Goal: Download file/media

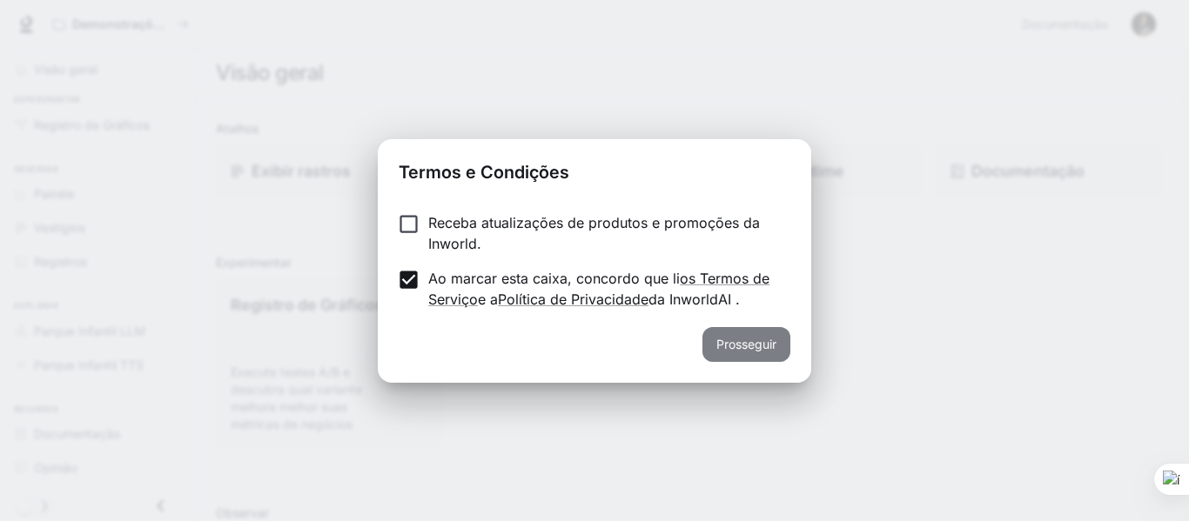
click at [737, 355] on font "Prosseguir" at bounding box center [746, 344] width 60 height 22
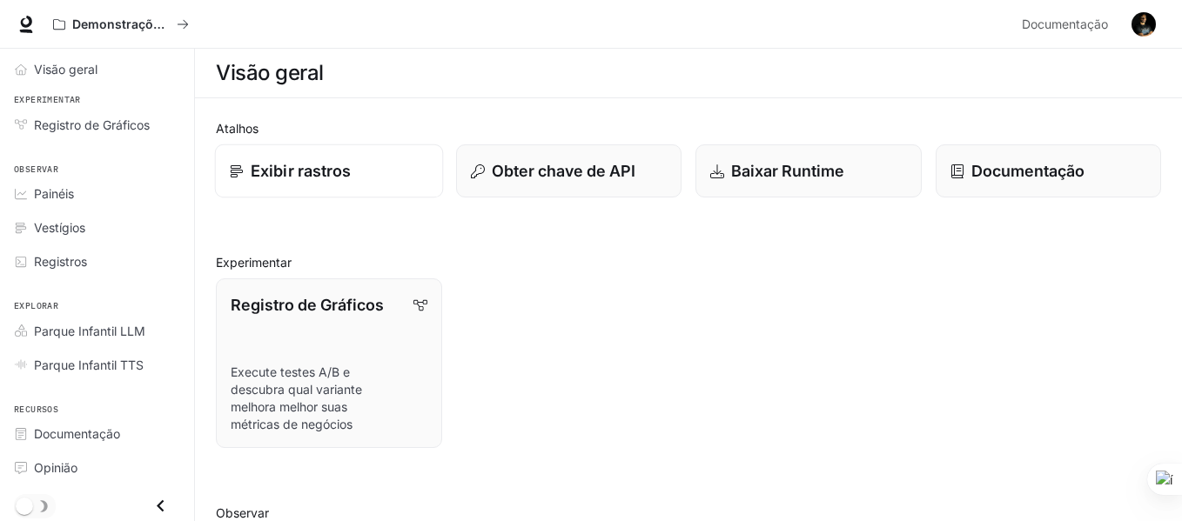
click at [325, 171] on font "Exibir rastros" at bounding box center [301, 171] width 100 height 18
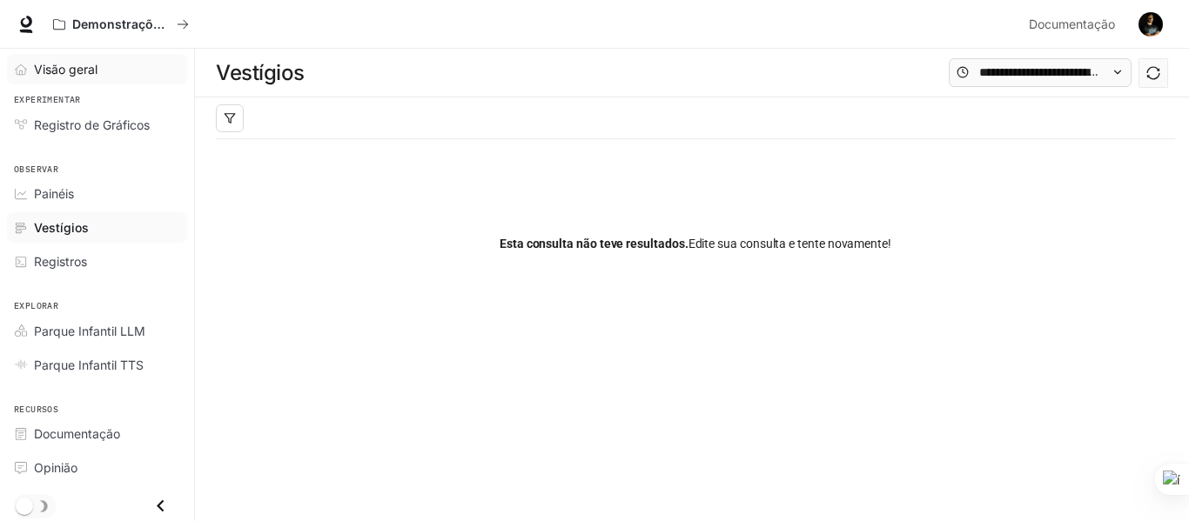
click at [66, 72] on font "Visão geral" at bounding box center [66, 69] width 64 height 15
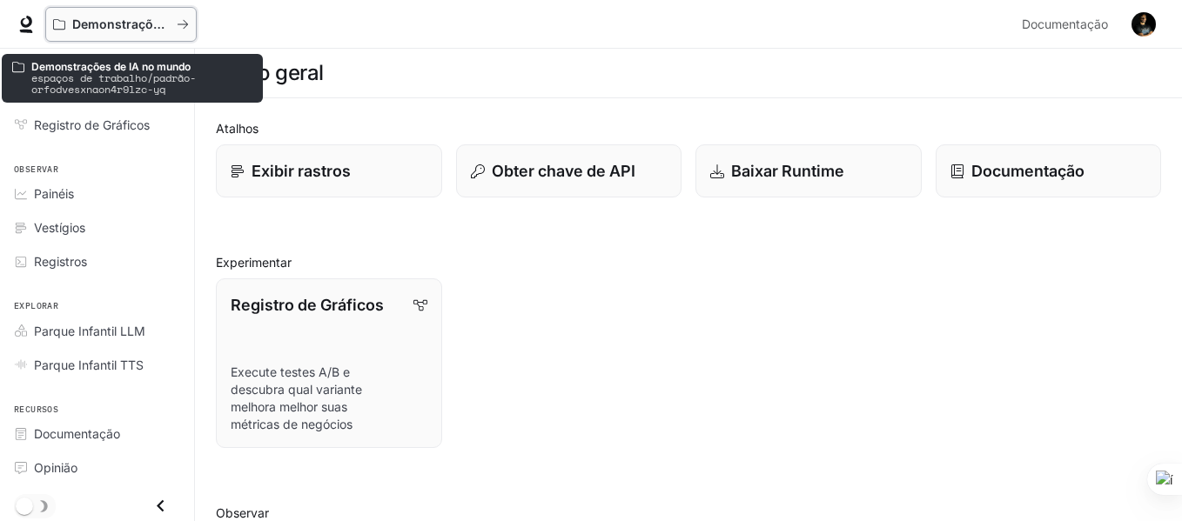
click at [168, 25] on font "Demonstrações de IA no mundo" at bounding box center [169, 24] width 194 height 15
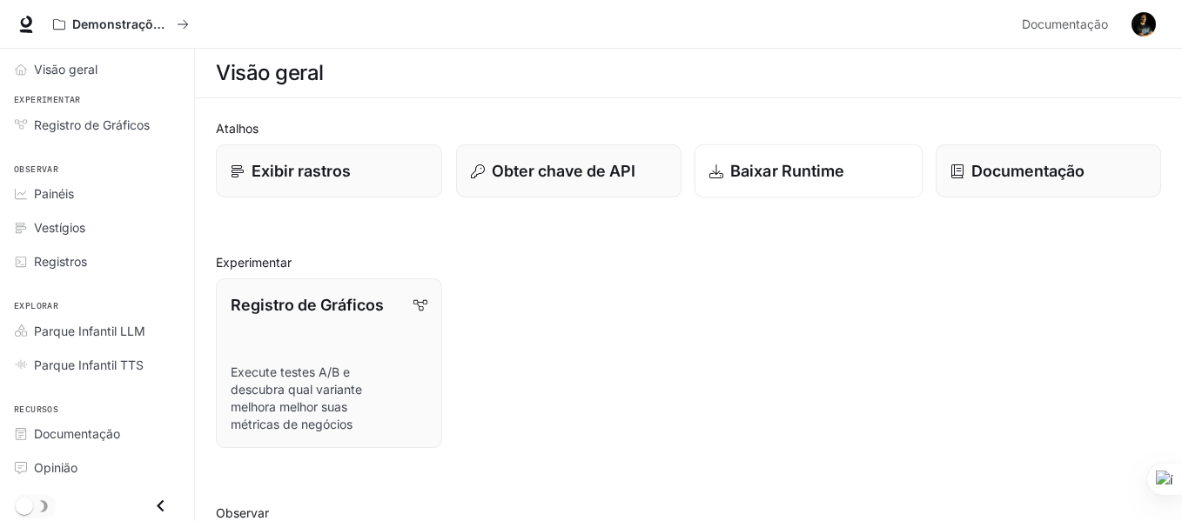
click at [808, 176] on font "Baixar Runtime" at bounding box center [787, 171] width 114 height 18
click at [1140, 25] on img "button" at bounding box center [1143, 24] width 24 height 24
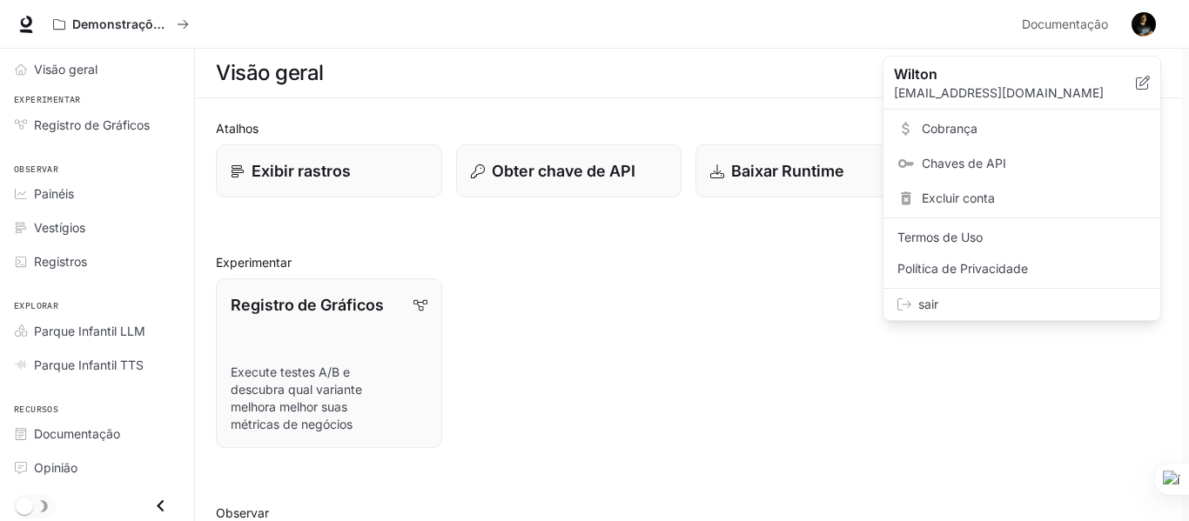
click at [929, 301] on font "sair" at bounding box center [928, 304] width 20 height 15
